Goal: Information Seeking & Learning: Learn about a topic

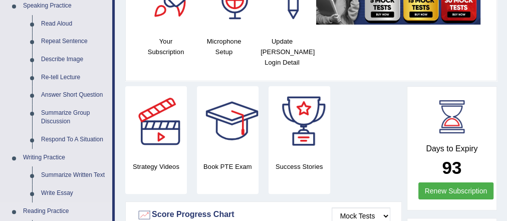
scroll to position [241, 0]
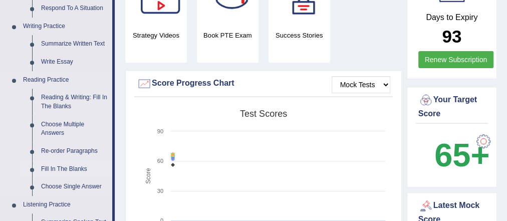
click at [56, 168] on link "Fill In The Blanks" at bounding box center [75, 169] width 76 height 18
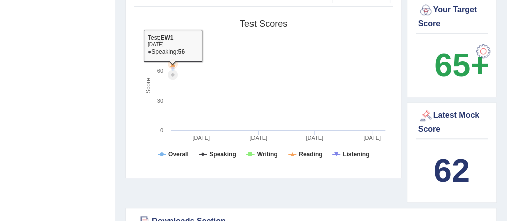
scroll to position [396, 0]
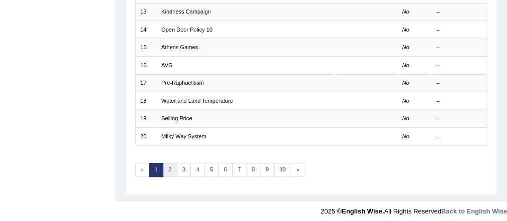
scroll to position [352, 0]
click at [170, 165] on link "2" at bounding box center [170, 170] width 15 height 14
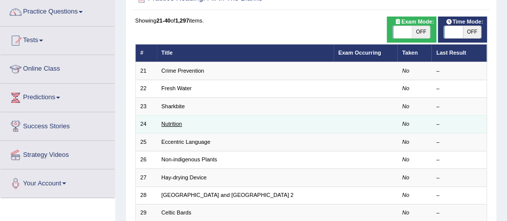
click at [174, 125] on link "Nutrition" at bounding box center [171, 124] width 21 height 6
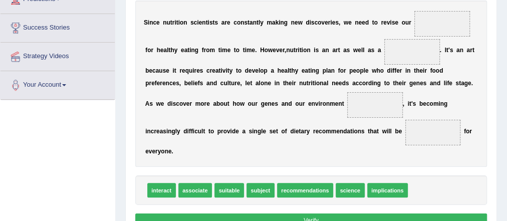
scroll to position [160, 0]
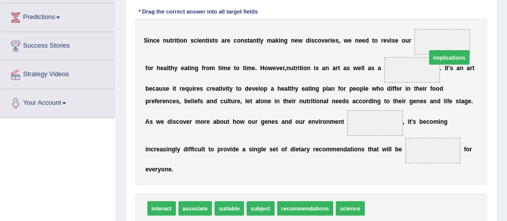
drag, startPoint x: 385, startPoint y: 204, endPoint x: 450, endPoint y: 18, distance: 196.9
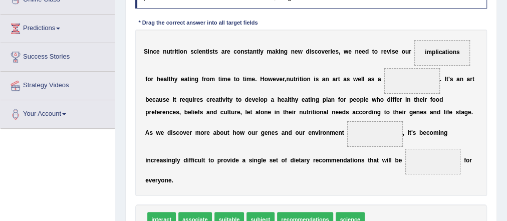
scroll to position [0, 0]
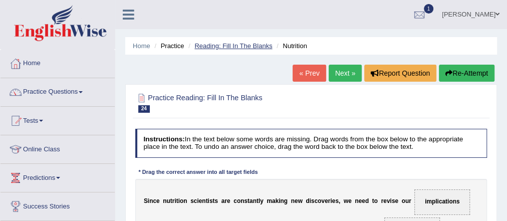
click at [245, 48] on link "Reading: Fill In The Blanks" at bounding box center [234, 46] width 78 height 8
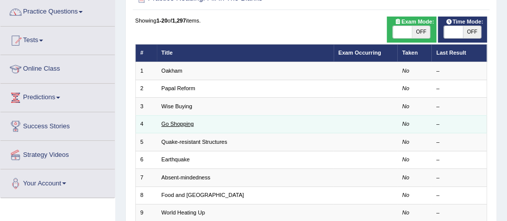
click at [182, 123] on link "Go Shopping" at bounding box center [177, 124] width 33 height 6
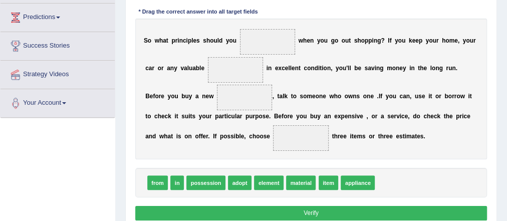
scroll to position [160, 0]
drag, startPoint x: 236, startPoint y: 183, endPoint x: 277, endPoint y: 26, distance: 163.0
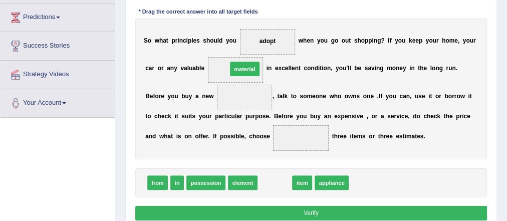
drag, startPoint x: 267, startPoint y: 133, endPoint x: 247, endPoint y: 48, distance: 87.7
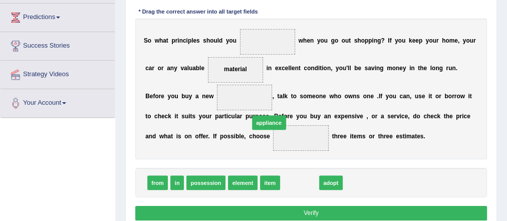
drag, startPoint x: 291, startPoint y: 179, endPoint x: 242, endPoint y: 97, distance: 96.2
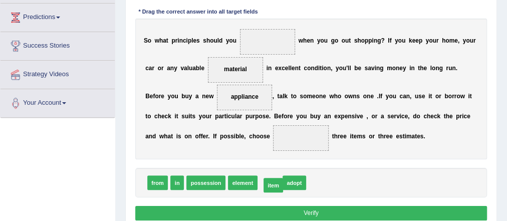
drag, startPoint x: 276, startPoint y: 182, endPoint x: 267, endPoint y: 188, distance: 10.4
drag, startPoint x: 164, startPoint y: 182, endPoint x: 313, endPoint y: 134, distance: 156.5
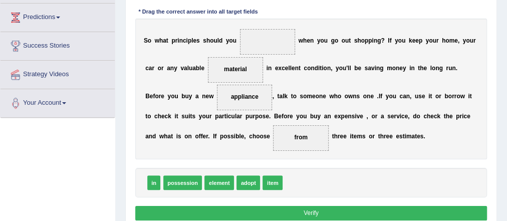
click at [318, 210] on button "Verify" at bounding box center [311, 213] width 352 height 15
drag, startPoint x: 266, startPoint y: 145, endPoint x: 279, endPoint y: 24, distance: 122.6
click at [305, 209] on button "Verify" at bounding box center [311, 213] width 352 height 15
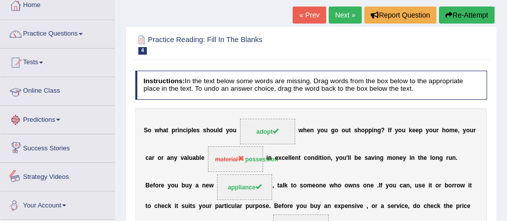
scroll to position [0, 0]
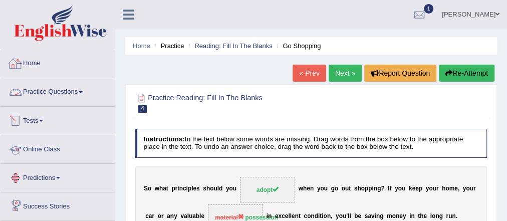
click at [52, 93] on link "Practice Questions" at bounding box center [58, 90] width 114 height 25
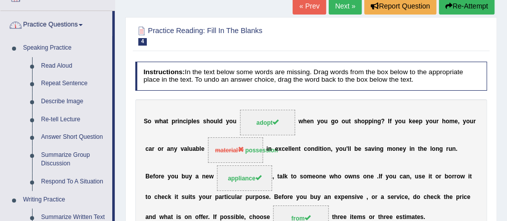
scroll to position [241, 0]
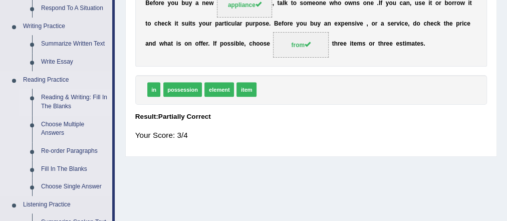
click at [74, 95] on link "Reading & Writing: Fill In The Blanks" at bounding box center [75, 102] width 76 height 27
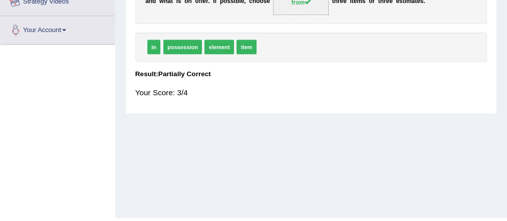
scroll to position [299, 0]
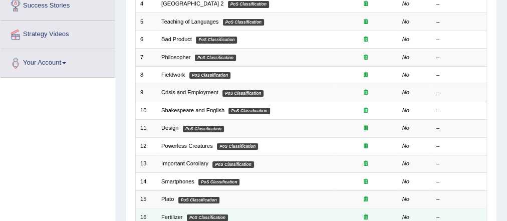
click at [171, 210] on td "Fertilizer PoS Classification" at bounding box center [245, 218] width 177 height 18
click at [169, 214] on link "Fertilizer" at bounding box center [171, 217] width 21 height 6
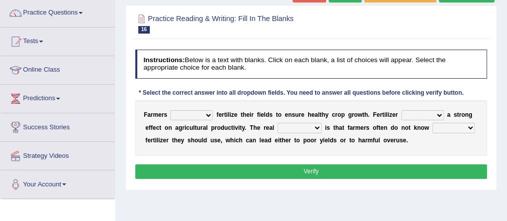
scroll to position [80, 0]
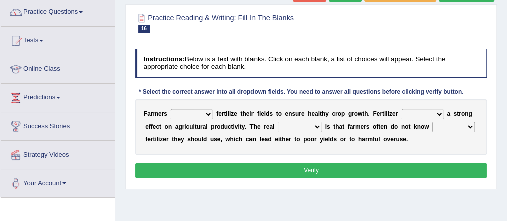
click at [189, 108] on div "F a r m e r s must should need can f e r t i l i z e t h e i r f i e l d s t o …" at bounding box center [311, 127] width 352 height 56
click at [197, 112] on select "must should need can" at bounding box center [191, 114] width 43 height 10
select select "should"
click at [170, 109] on select "must should need can" at bounding box center [191, 114] width 43 height 10
click at [416, 114] on select "has had have having" at bounding box center [423, 114] width 43 height 10
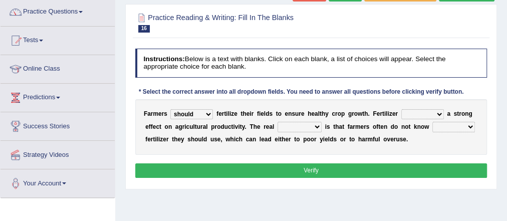
select select "has"
click at [402, 109] on select "has had have having" at bounding box center [423, 114] width 43 height 10
click at [289, 125] on select "problem question conclusion answer" at bounding box center [300, 127] width 44 height 10
select select "answer"
click at [278, 122] on select "problem question conclusion answer" at bounding box center [300, 127] width 44 height 10
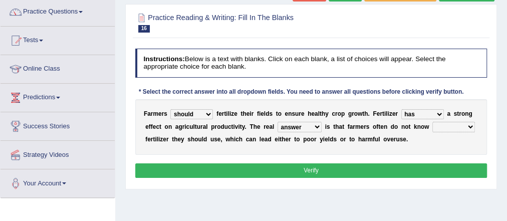
click at [454, 129] on select "how much how many however so much" at bounding box center [454, 127] width 43 height 10
select select "how much"
click at [433, 122] on select "how much how many however so much" at bounding box center [454, 127] width 43 height 10
click at [337, 165] on button "Verify" at bounding box center [311, 170] width 352 height 15
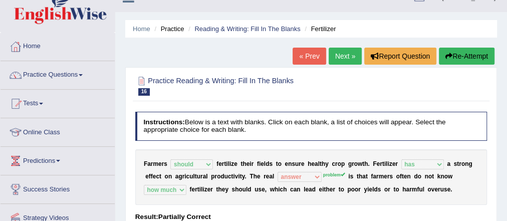
scroll to position [0, 0]
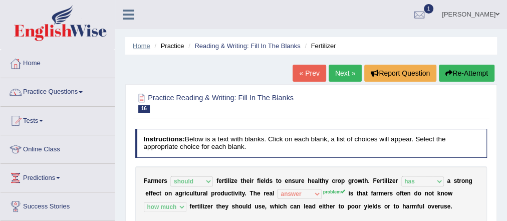
click at [134, 46] on link "Home" at bounding box center [142, 46] width 18 height 8
